Goal: Information Seeking & Learning: Find specific fact

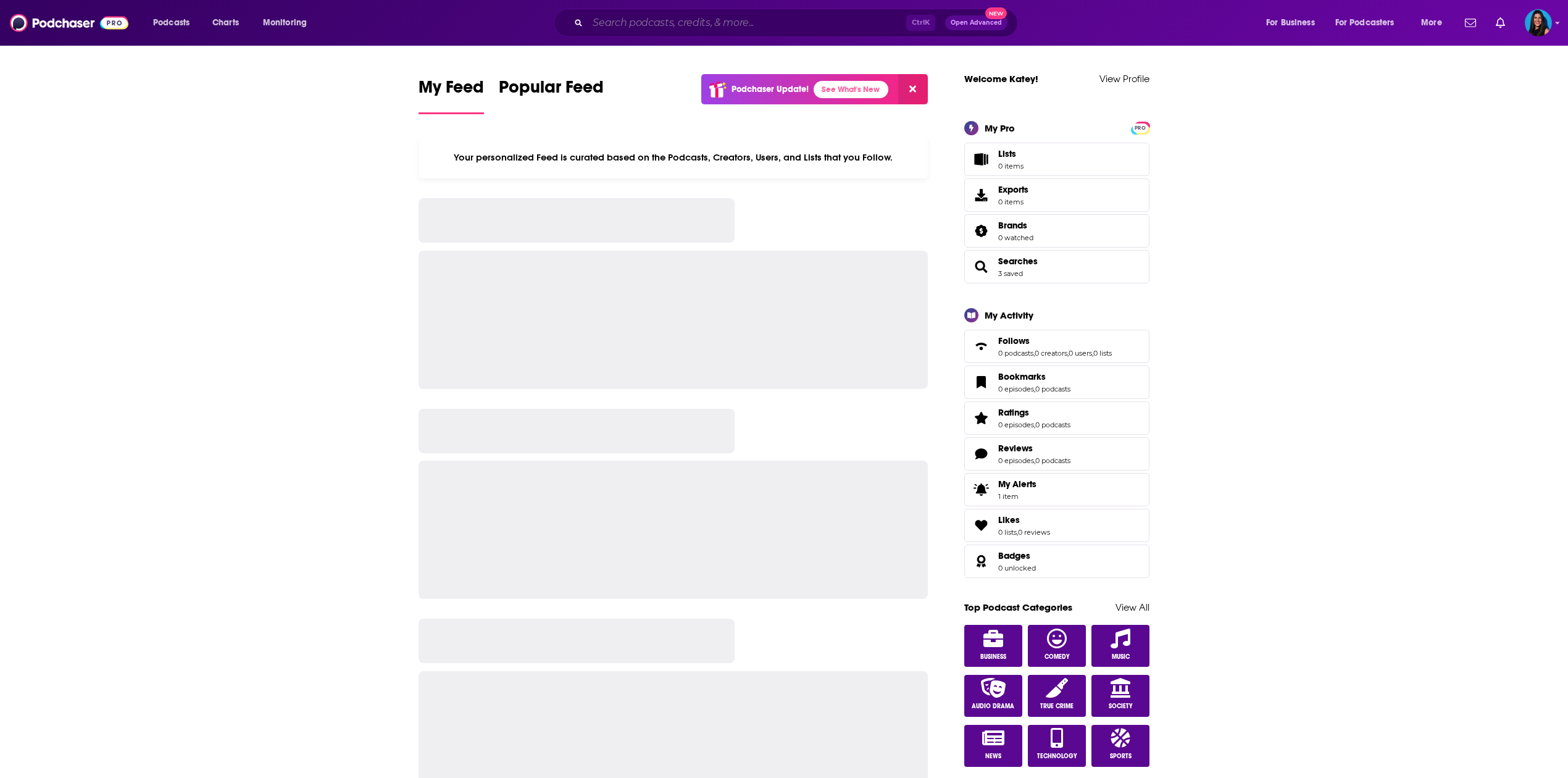
click at [717, 27] on input "Search podcasts, credits, & more..." at bounding box center [747, 22] width 318 height 19
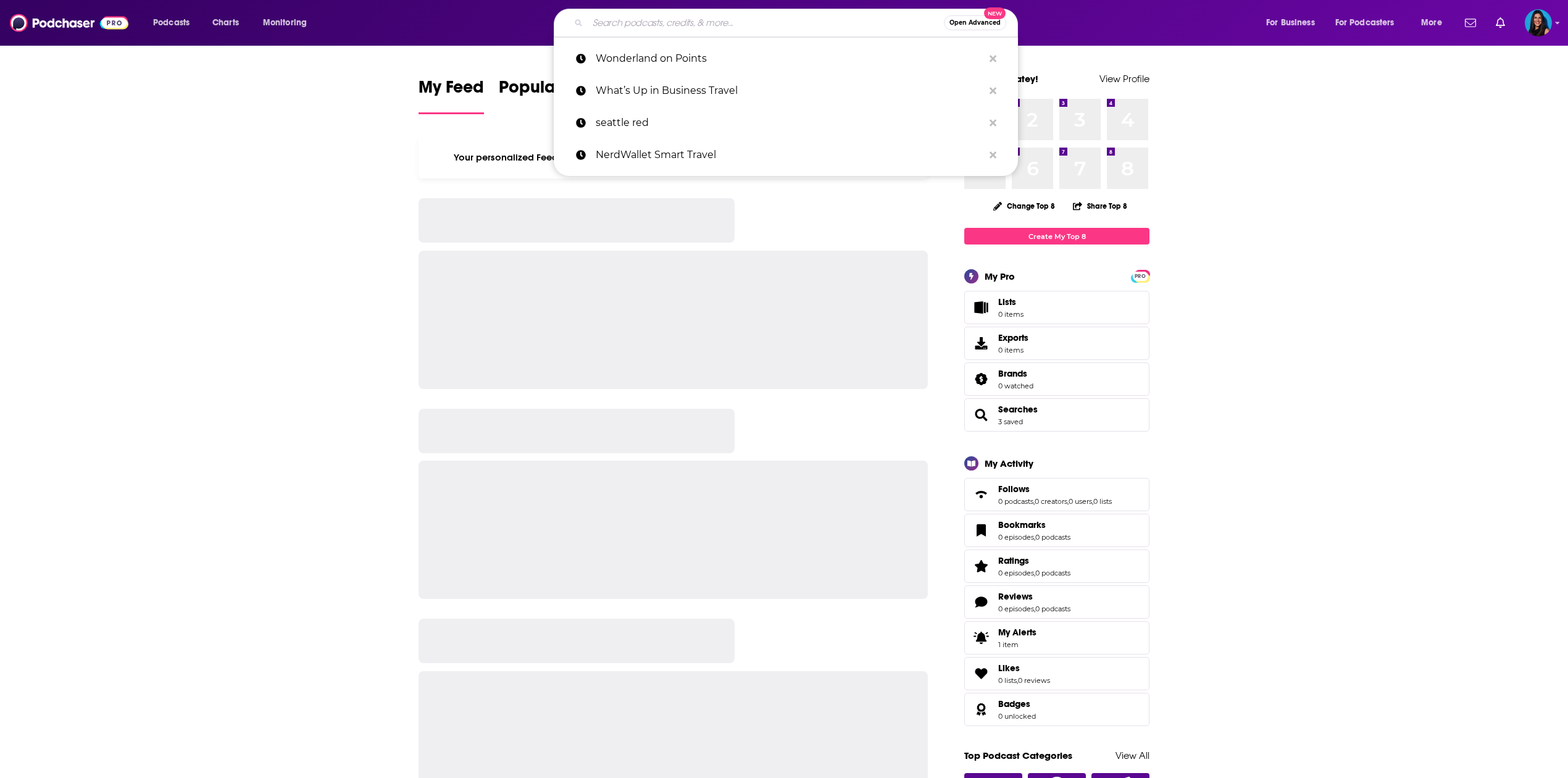
paste input "Club 30' podcast w/ [PERSON_NAME]"
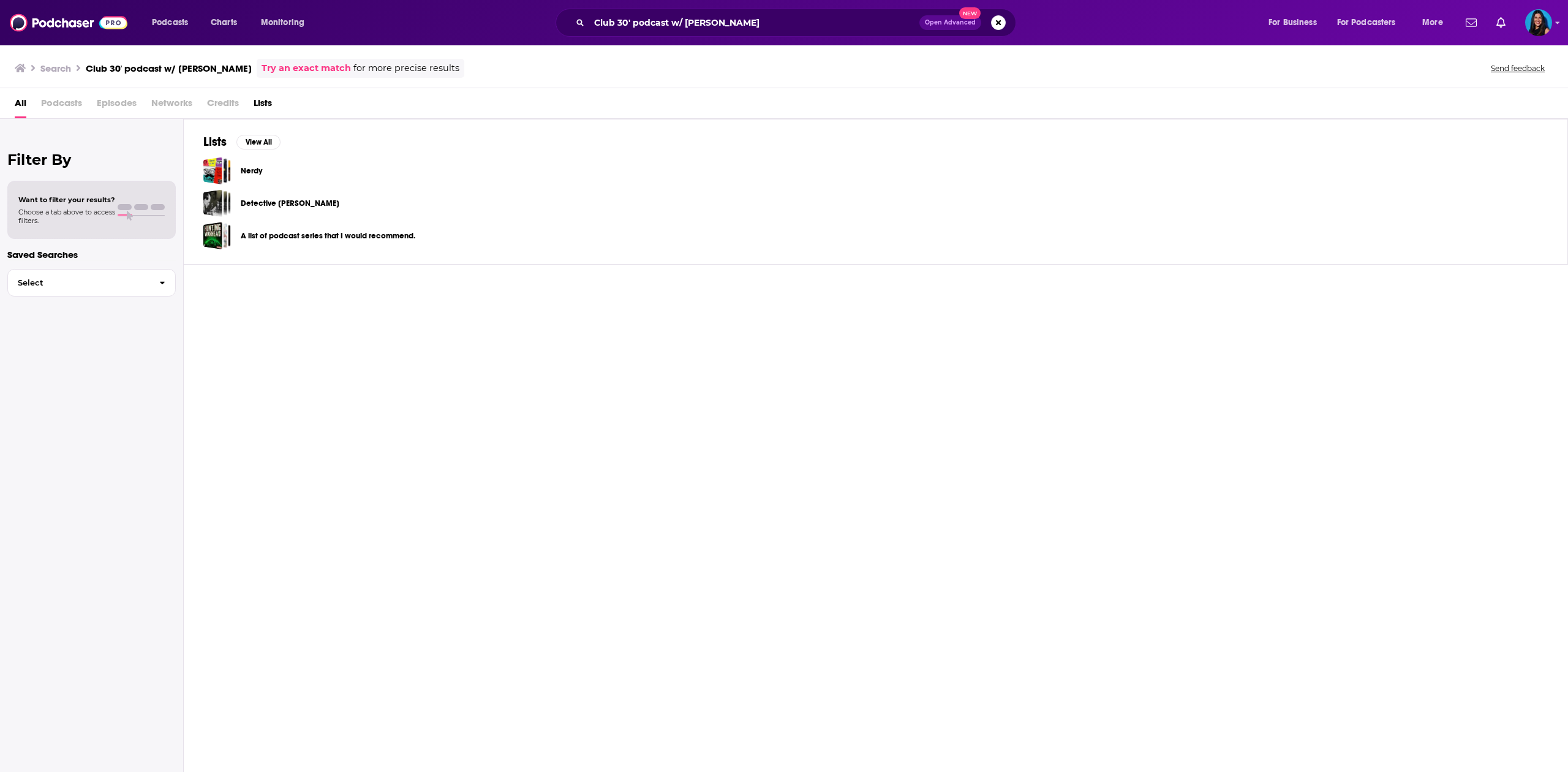
click at [57, 98] on span "Podcasts" at bounding box center [62, 106] width 41 height 25
click at [54, 104] on span "Podcasts" at bounding box center [62, 106] width 41 height 25
drag, startPoint x: 39, startPoint y: 133, endPoint x: 577, endPoint y: 147, distance: 538.2
click at [583, 147] on div "Lists View All Nerdy Detective OTR A list of podcast series that I would recomm…" at bounding box center [876, 191] width 1384 height 145
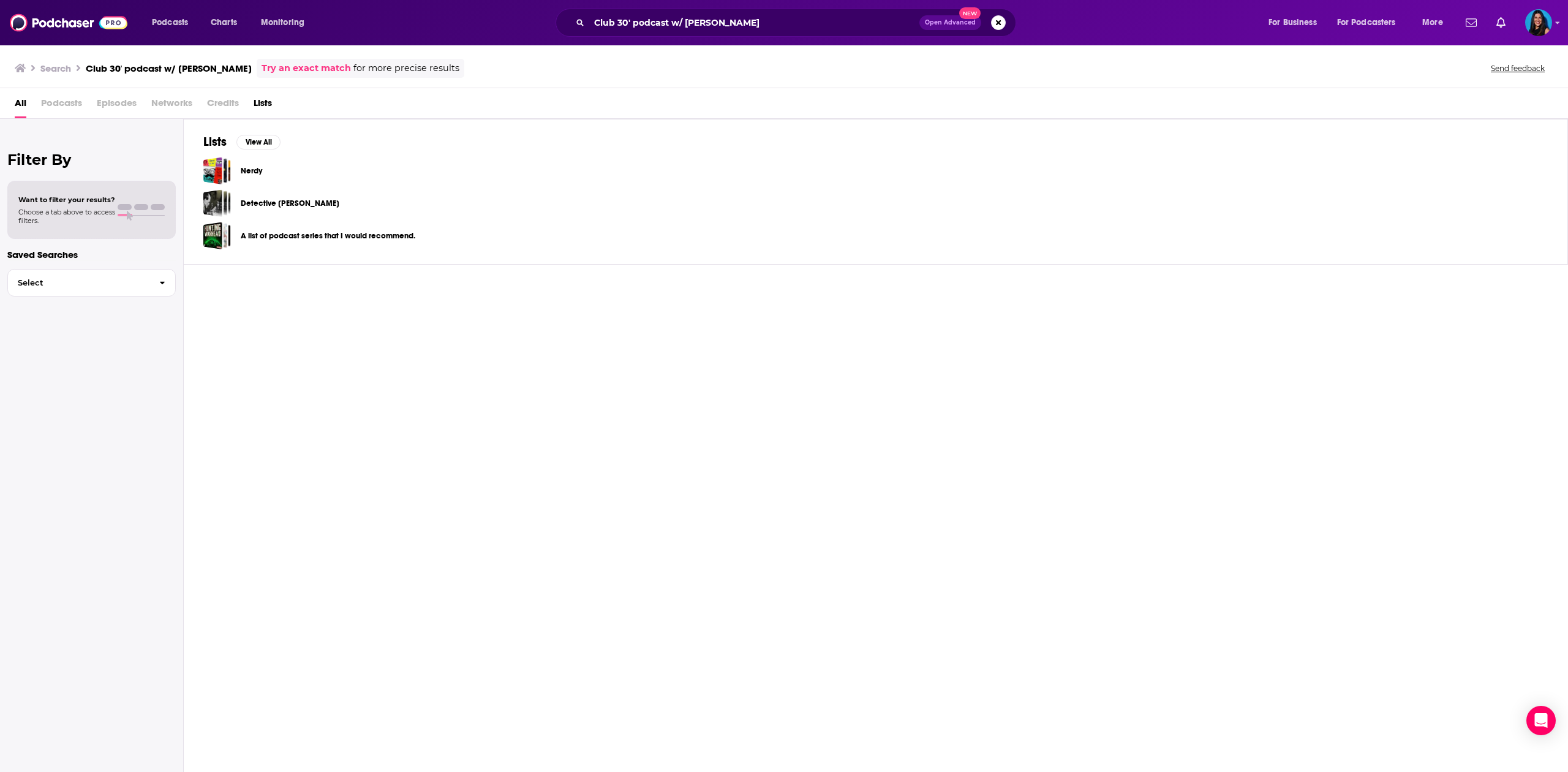
click at [67, 108] on span "Podcasts" at bounding box center [62, 106] width 41 height 25
click at [781, 17] on input "Club 30' podcast w/ [PERSON_NAME]" at bounding box center [754, 22] width 330 height 19
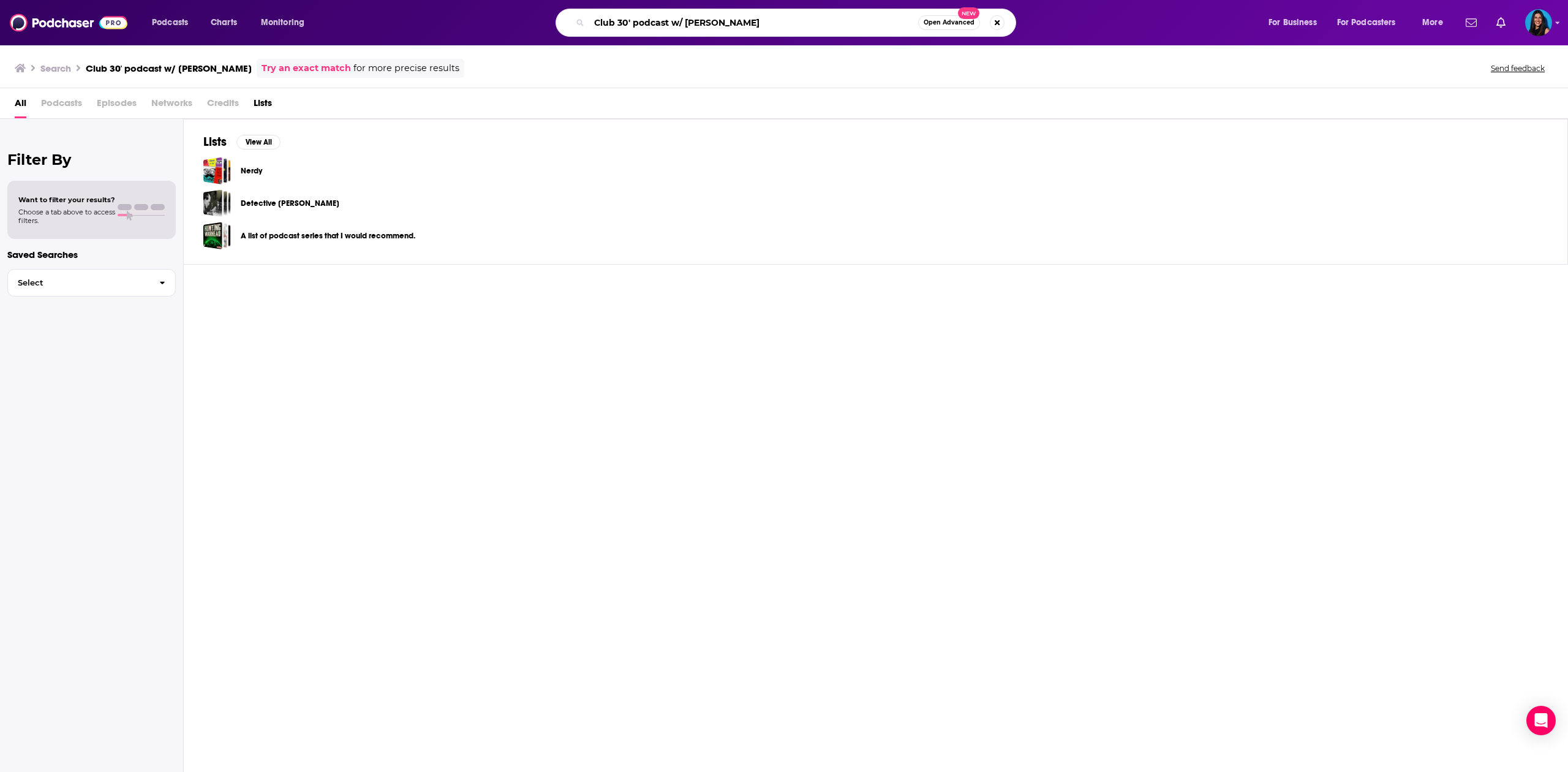
drag, startPoint x: 782, startPoint y: 17, endPoint x: 675, endPoint y: 14, distance: 107.0
click at [675, 14] on input "Club 30' podcast w/ [PERSON_NAME]" at bounding box center [754, 22] width 329 height 19
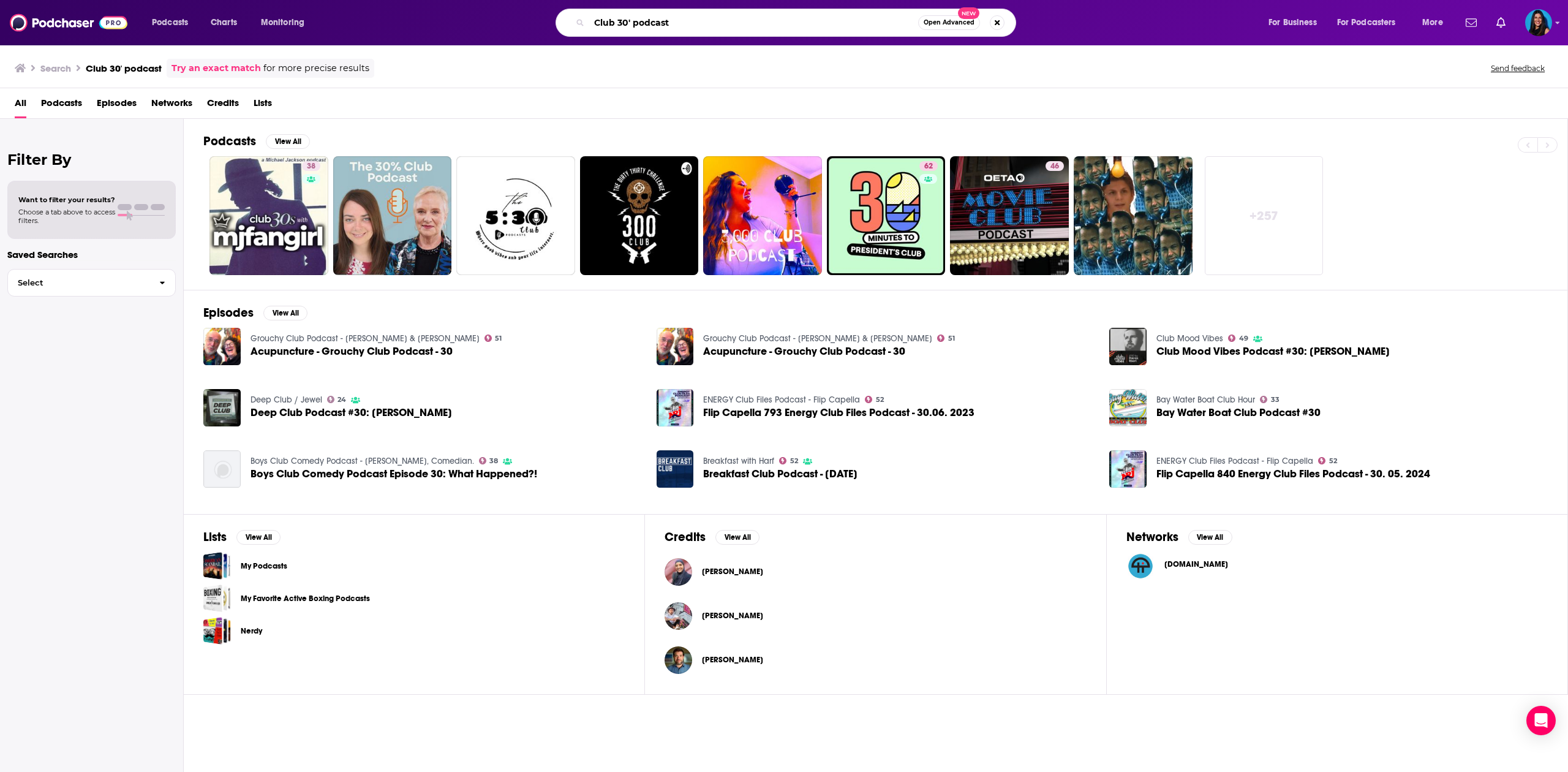
drag, startPoint x: 699, startPoint y: 22, endPoint x: 540, endPoint y: 24, distance: 159.0
click at [540, 24] on div "Club 30' podcast Open Advanced New" at bounding box center [797, 22] width 915 height 28
paste input "[PERSON_NAME]"
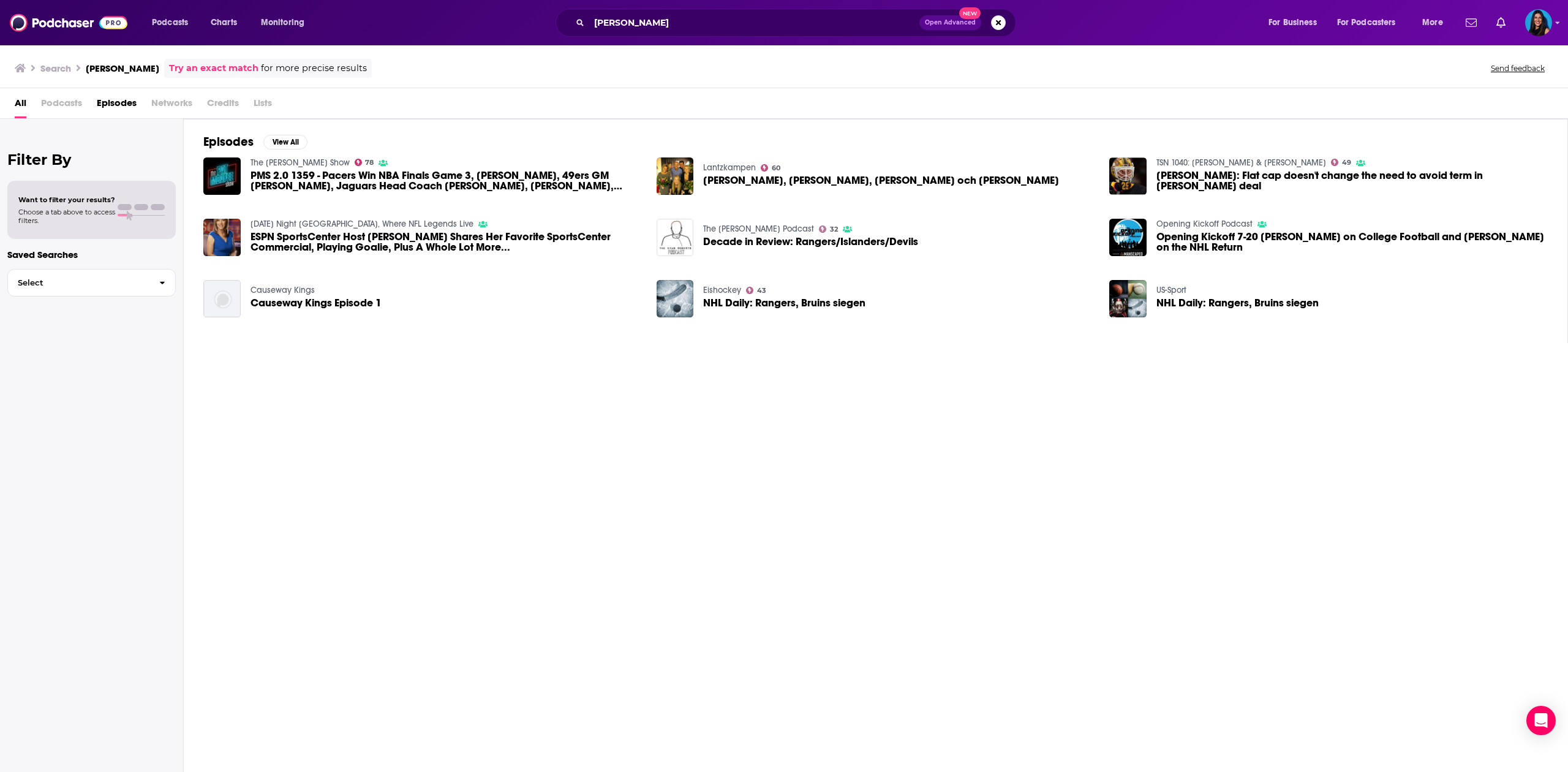
click at [80, 103] on span "Podcasts" at bounding box center [62, 106] width 41 height 25
click at [57, 104] on span "Podcasts" at bounding box center [62, 106] width 41 height 25
click at [51, 102] on span "Podcasts" at bounding box center [62, 106] width 41 height 25
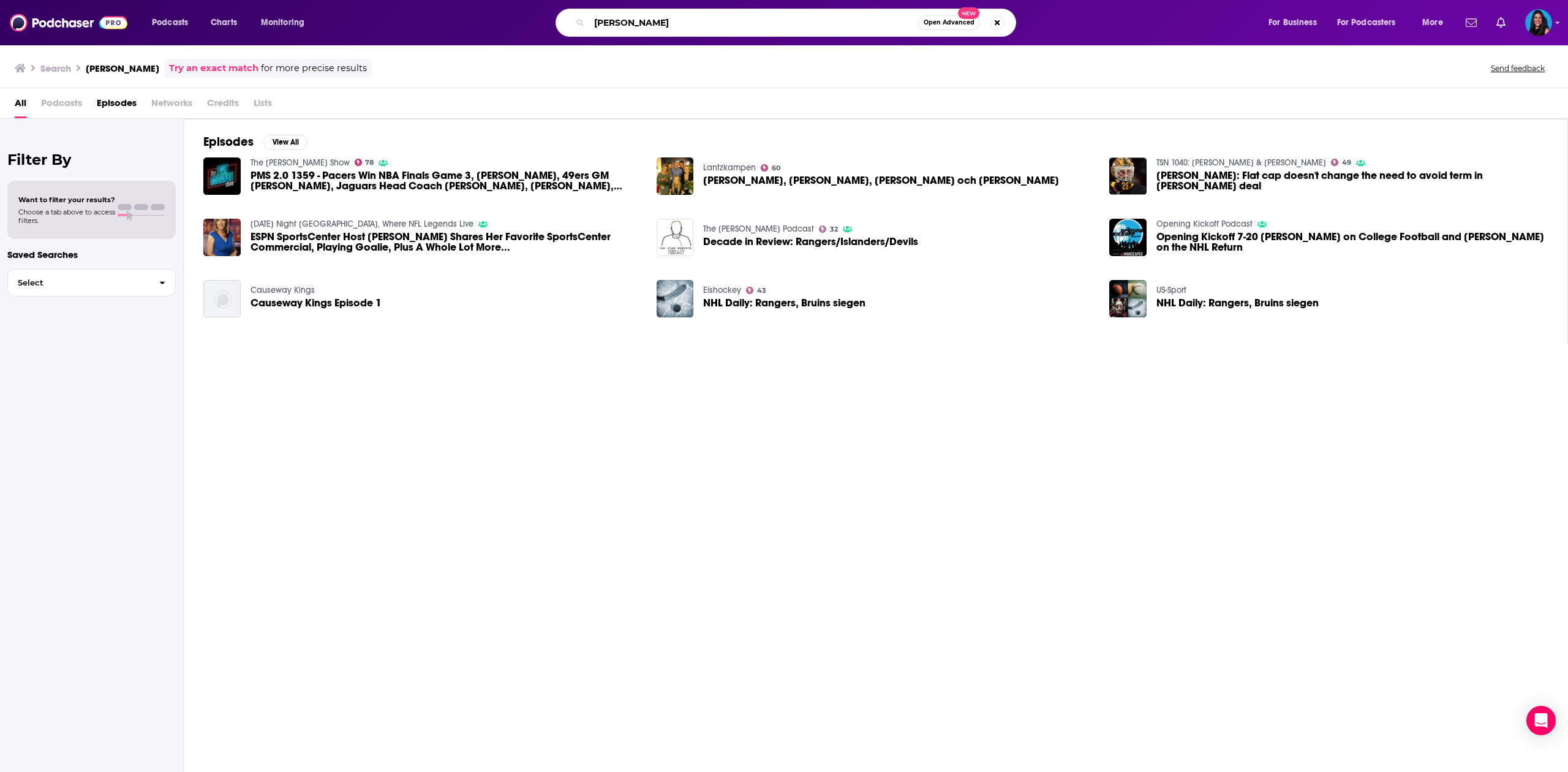
drag, startPoint x: 646, startPoint y: 20, endPoint x: 462, endPoint y: 3, distance: 184.8
click at [454, 3] on div "Podcasts Charts Monitoring [PERSON_NAME] Open Advanced New For Business For Pod…" at bounding box center [784, 22] width 1568 height 45
paste input "MSG Sports"
type input "MSG Sports"
